Goal: Navigation & Orientation: Understand site structure

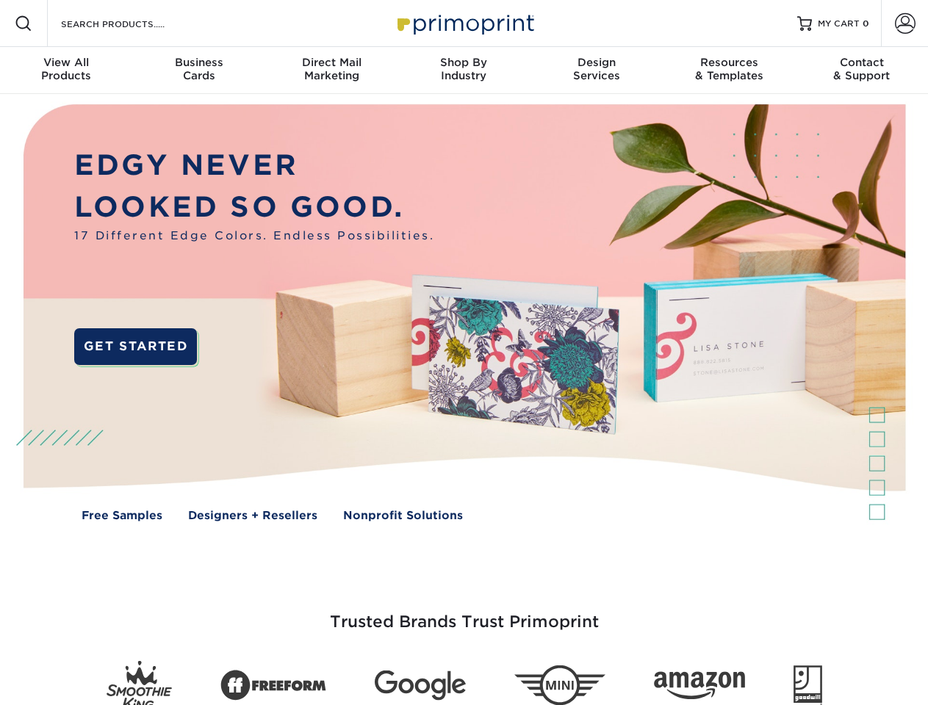
click at [463, 353] on img at bounding box center [463, 323] width 918 height 459
click at [24, 24] on span at bounding box center [24, 24] width 18 height 18
click at [904, 24] on span at bounding box center [905, 23] width 21 height 21
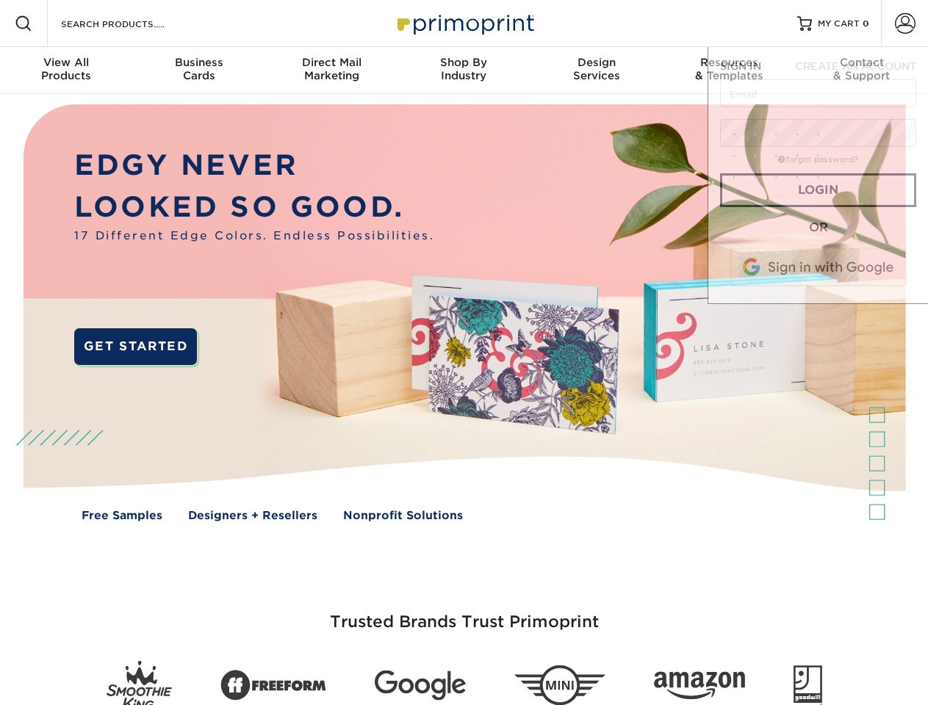
click at [66, 71] on div "View All Products" at bounding box center [66, 69] width 132 height 26
click at [198, 71] on div "Business Cards" at bounding box center [198, 69] width 132 height 26
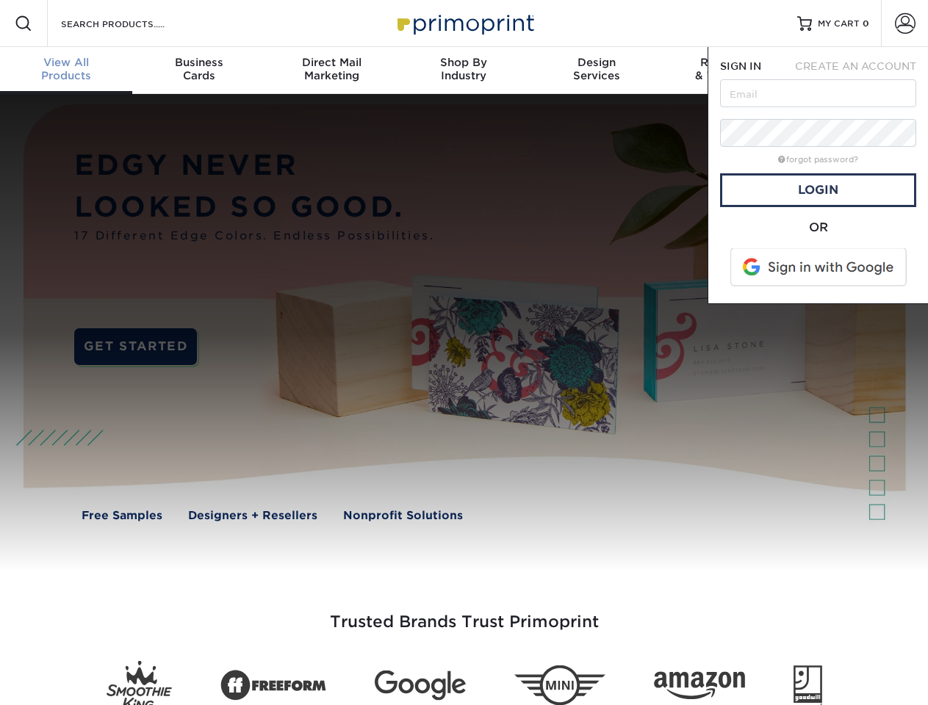
click at [331, 71] on div "Direct Mail Marketing" at bounding box center [331, 69] width 132 height 26
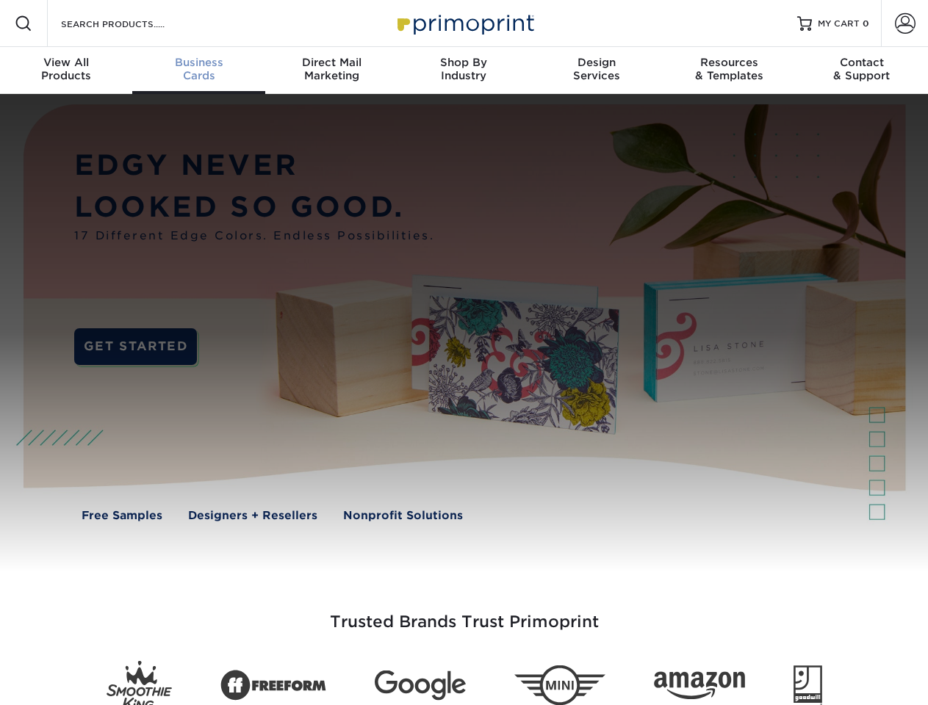
click at [463, 71] on div "Shop By Industry" at bounding box center [463, 69] width 132 height 26
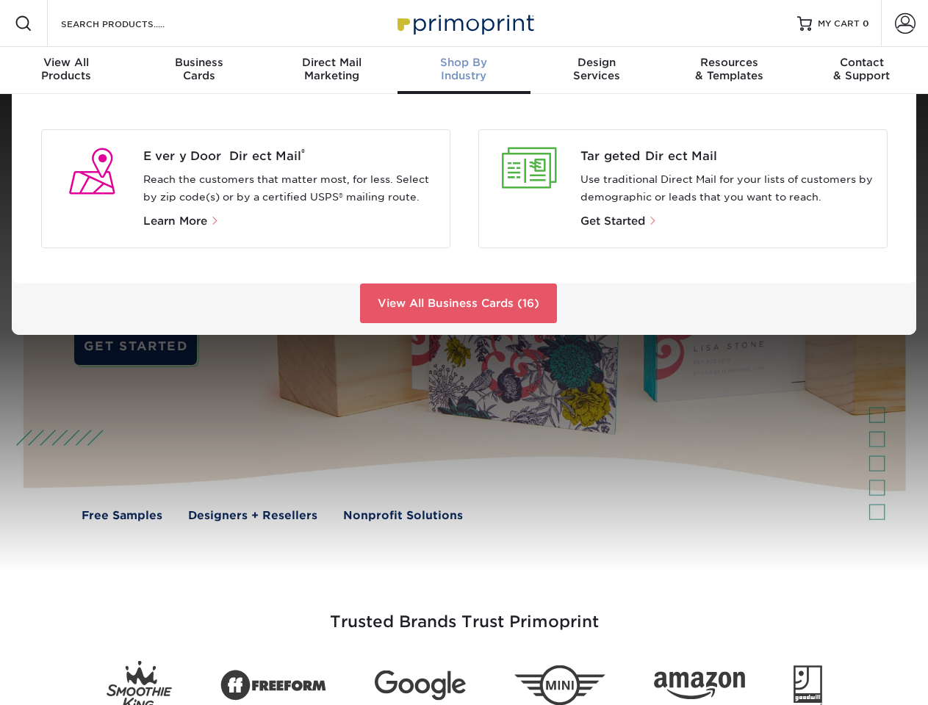
click at [596, 71] on div "Design Services" at bounding box center [596, 69] width 132 height 26
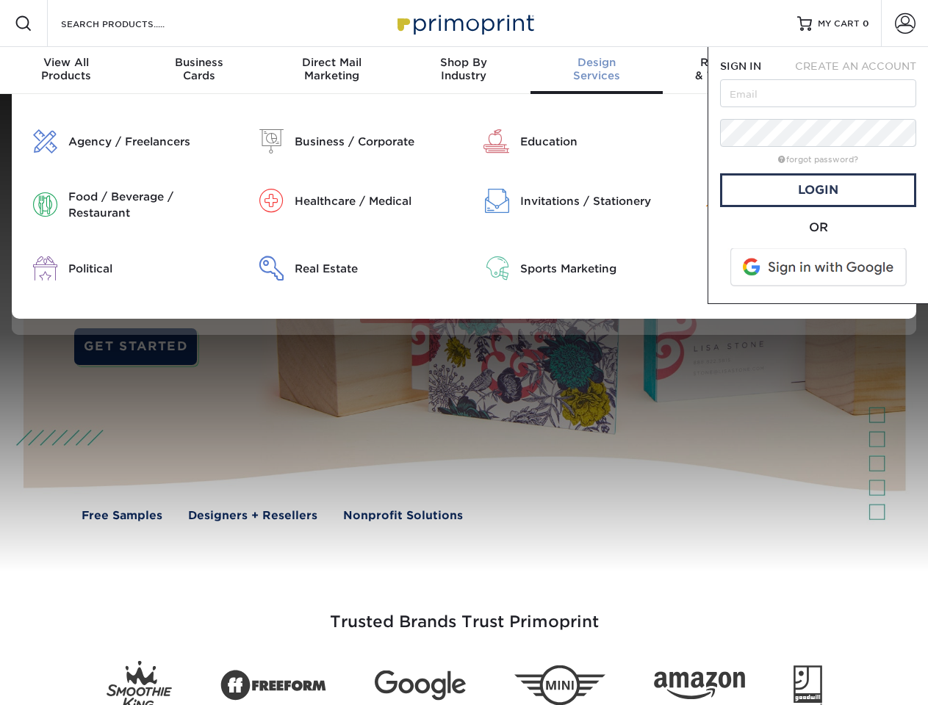
click at [729, 71] on span "SIGN IN" at bounding box center [740, 66] width 41 height 12
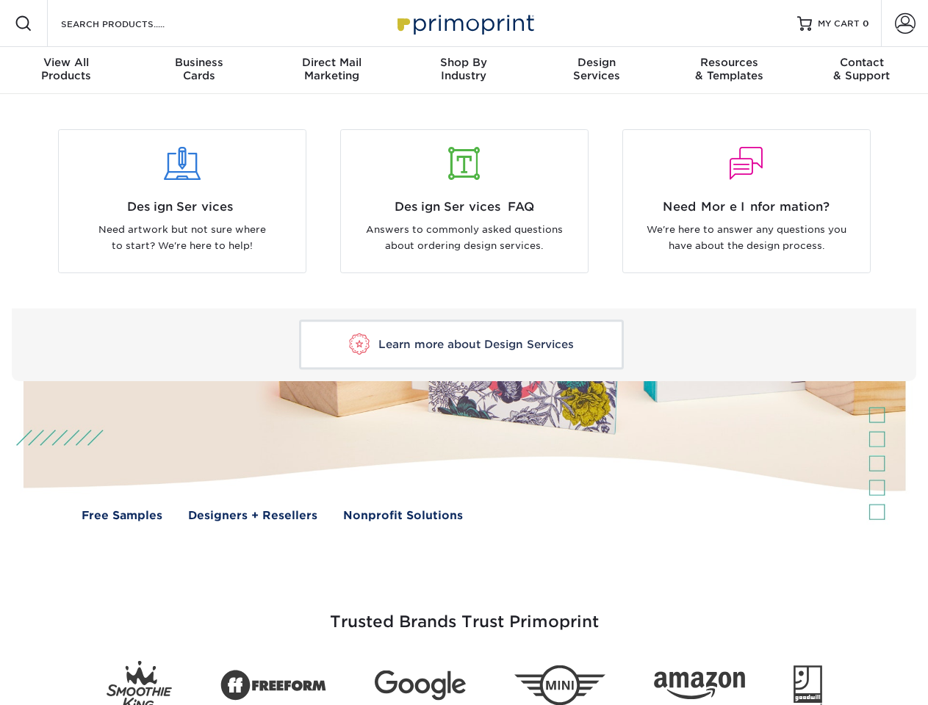
click at [862, 71] on div "Contact & Support" at bounding box center [861, 69] width 132 height 26
